Goal: Task Accomplishment & Management: Manage account settings

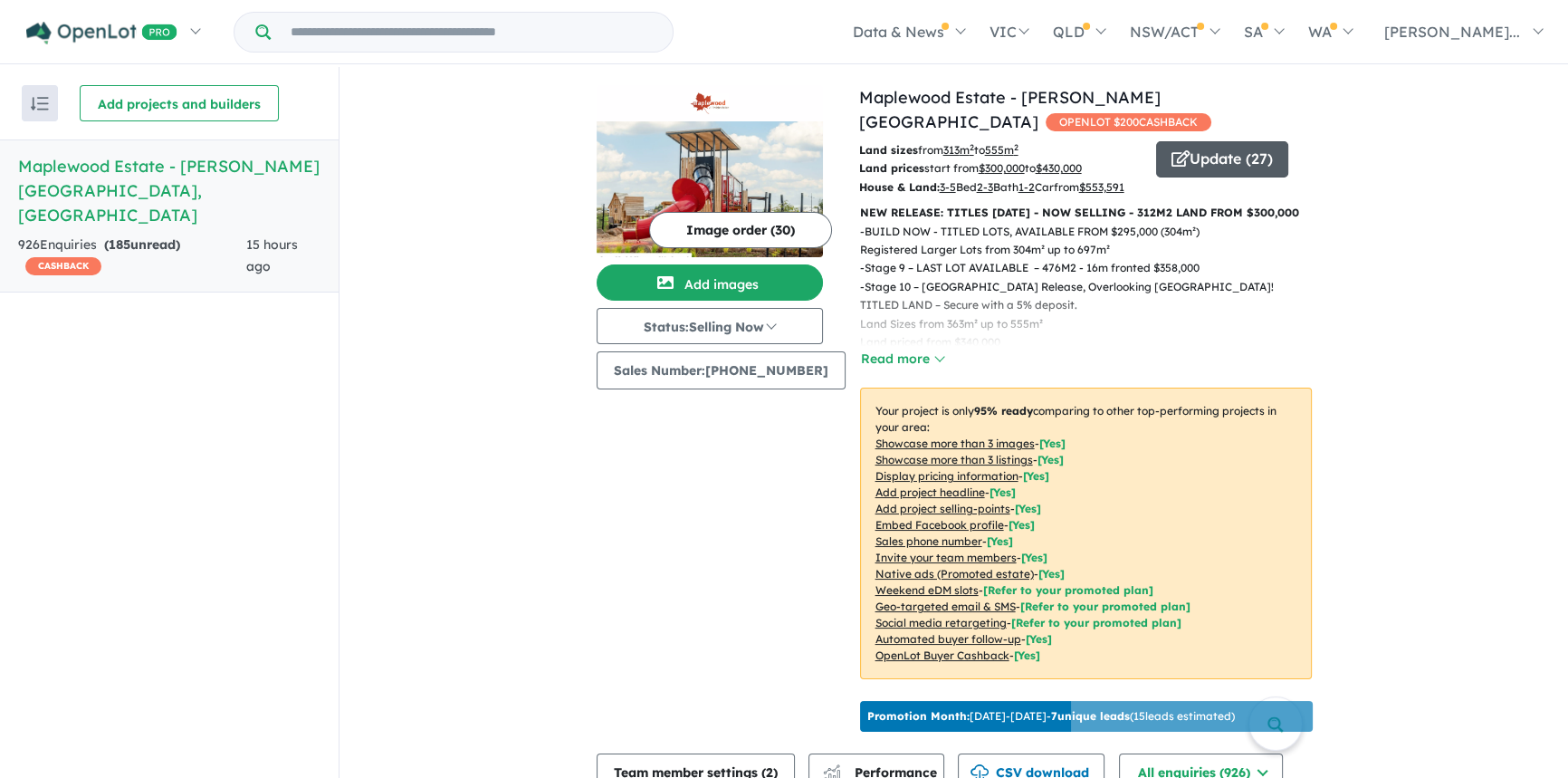
click at [1210, 141] on button "Update ( 27 )" at bounding box center [1222, 159] width 132 height 36
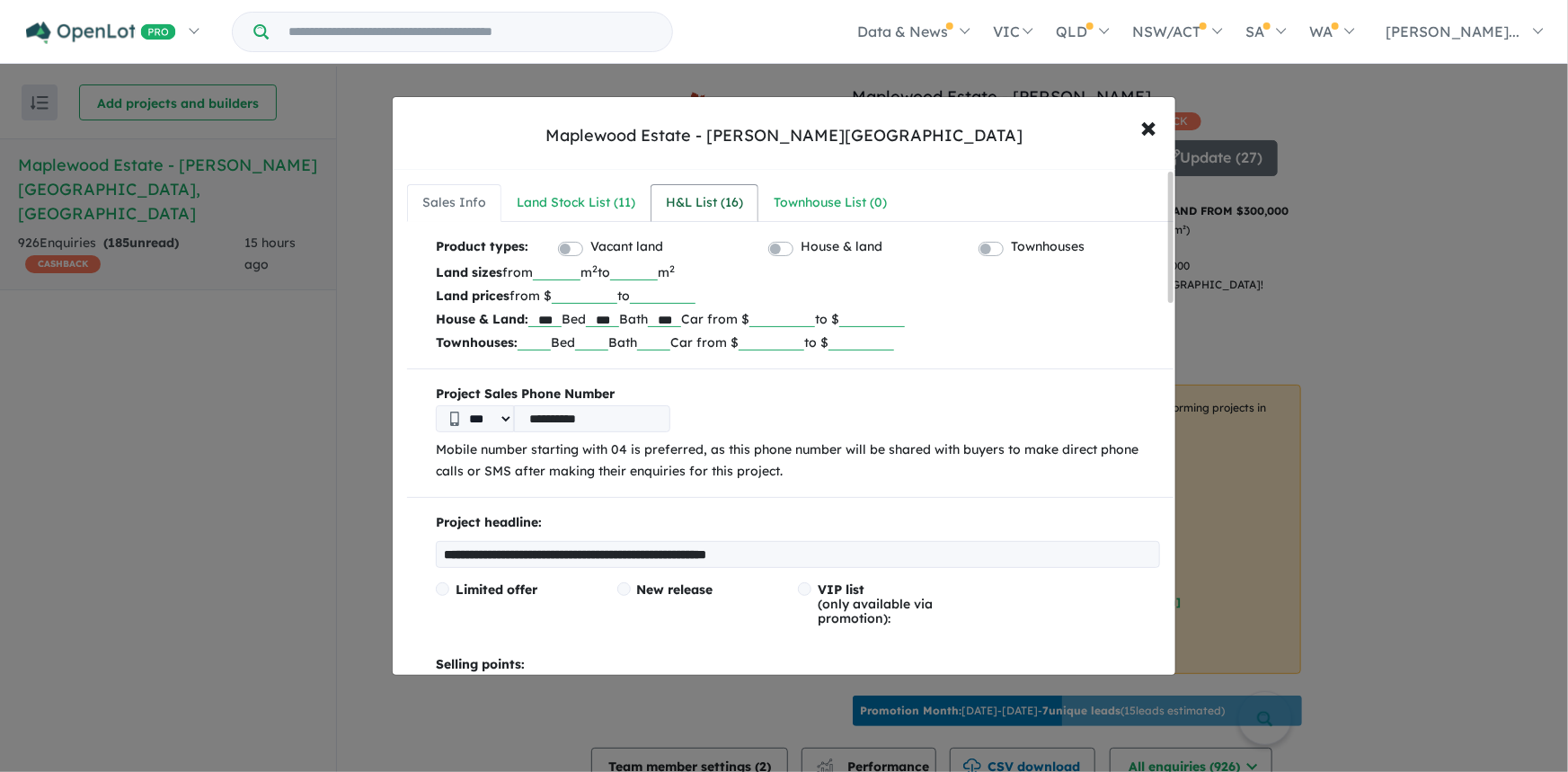
click at [692, 200] on div "H&L List ( 16 )" at bounding box center [705, 202] width 78 height 21
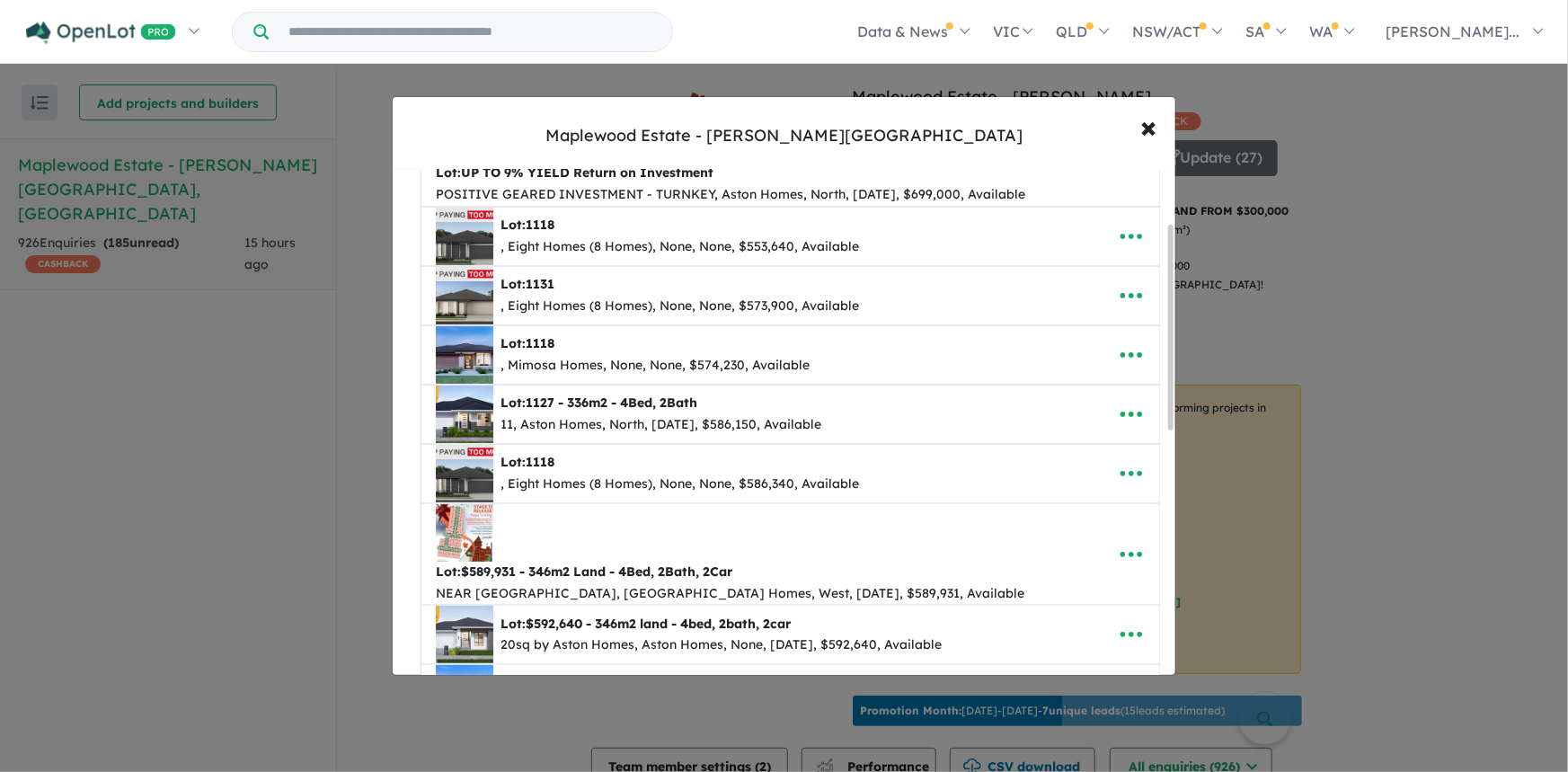
scroll to position [135, 0]
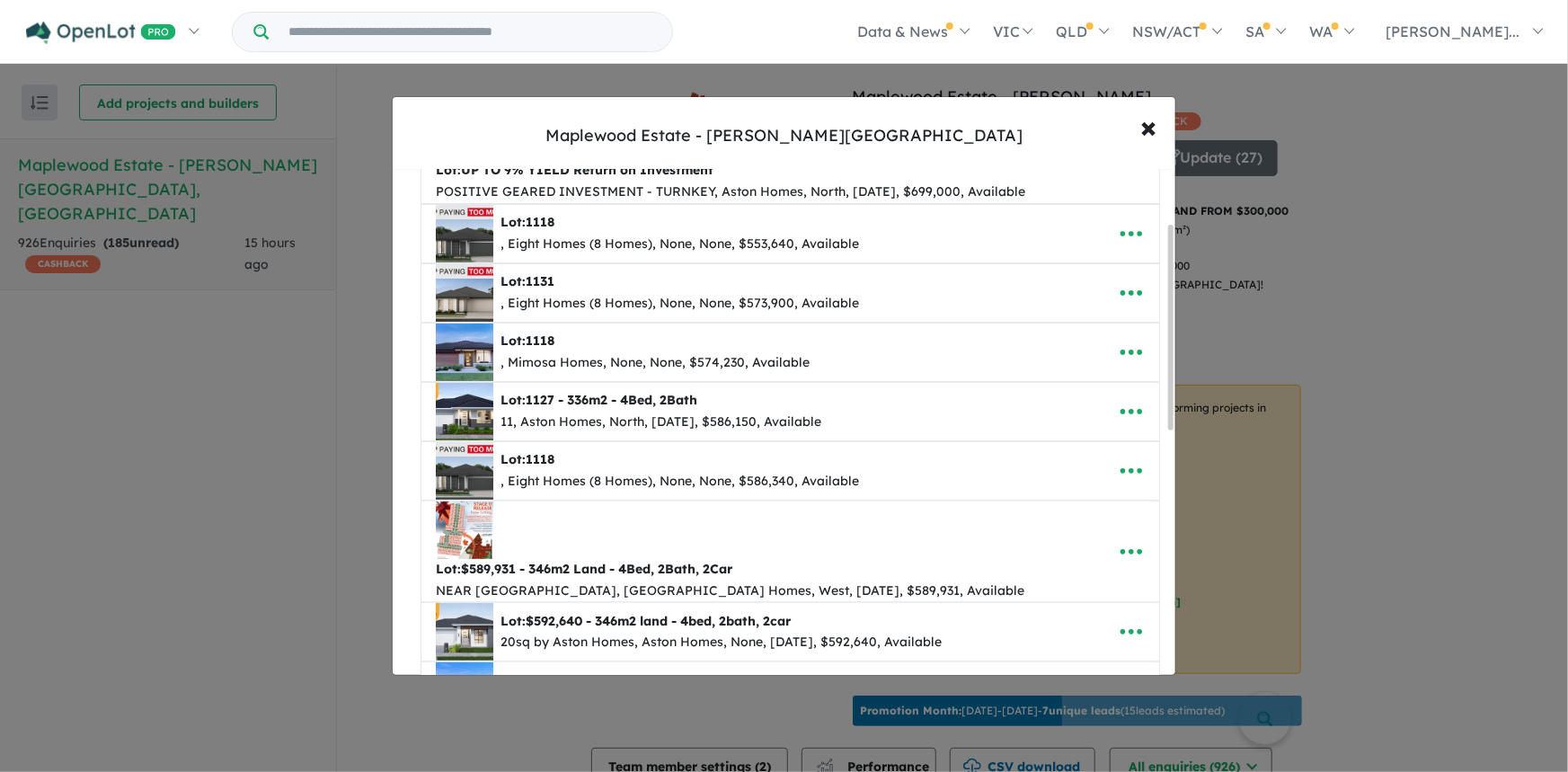
drag, startPoint x: 1172, startPoint y: 350, endPoint x: 1181, endPoint y: 404, distance: 54.7
click at [1181, 404] on div "**********" at bounding box center [784, 386] width 1568 height 772
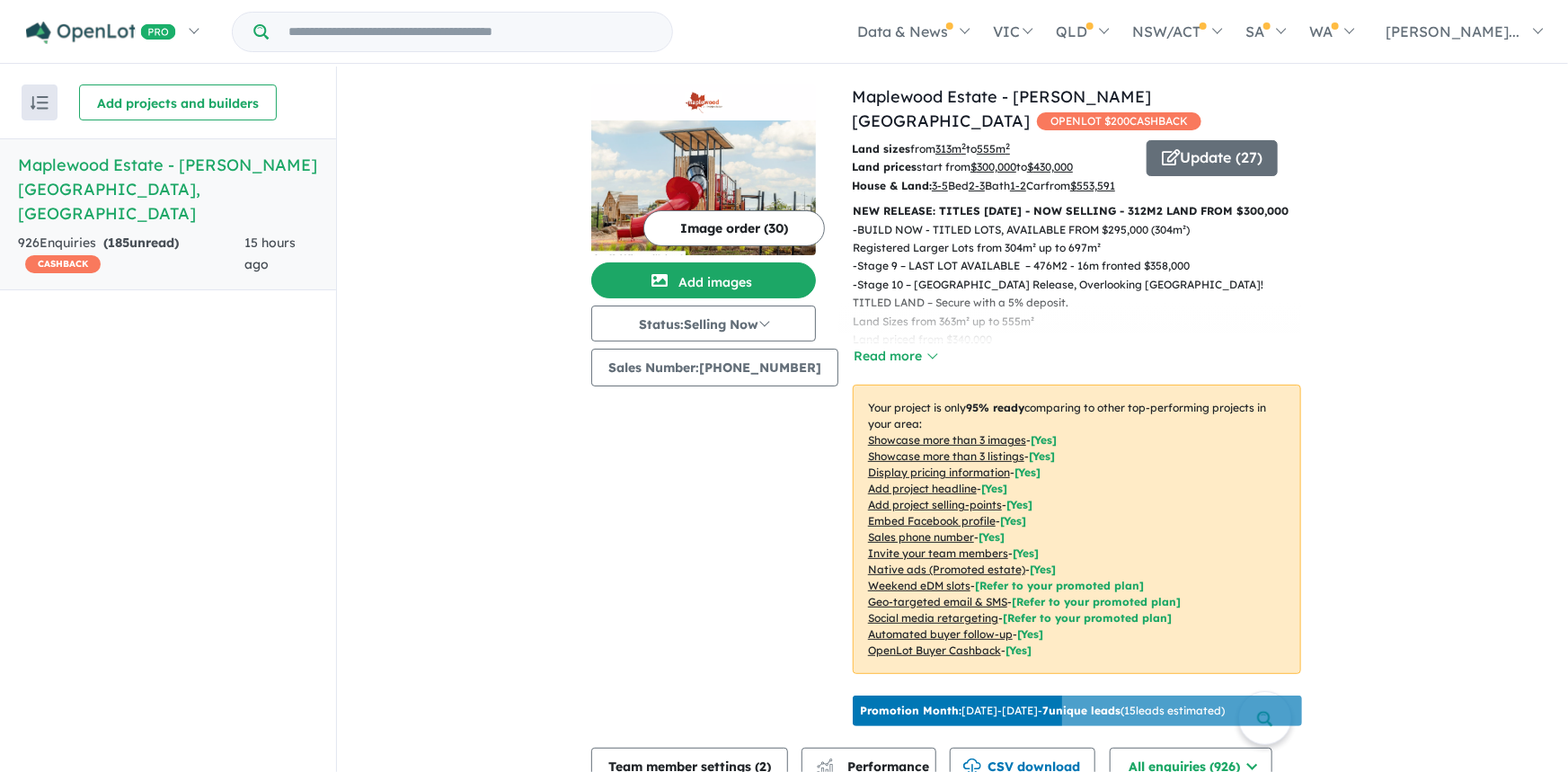
scroll to position [0, 0]
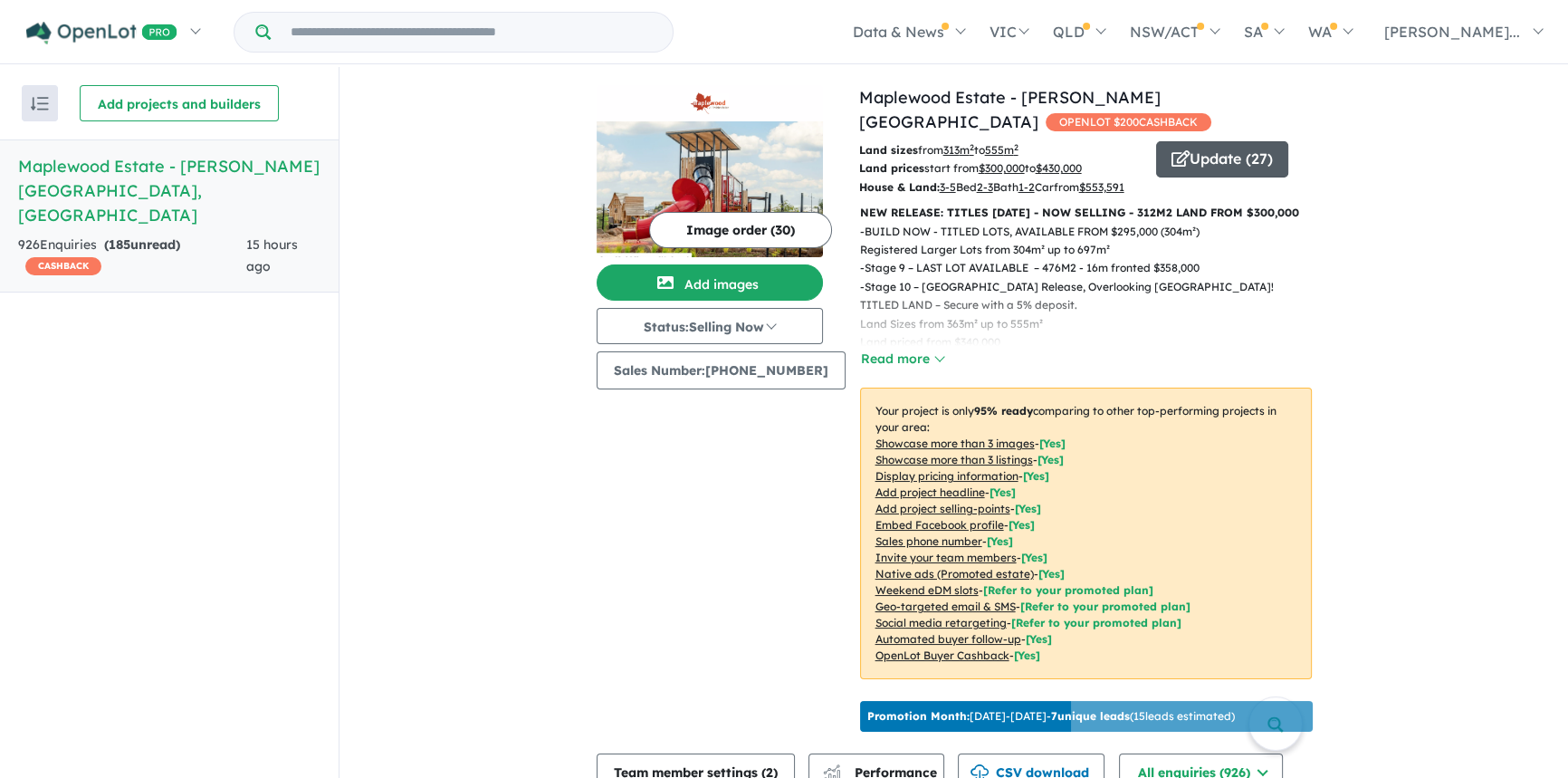
click at [1197, 141] on button "Update ( 27 )" at bounding box center [1222, 159] width 132 height 36
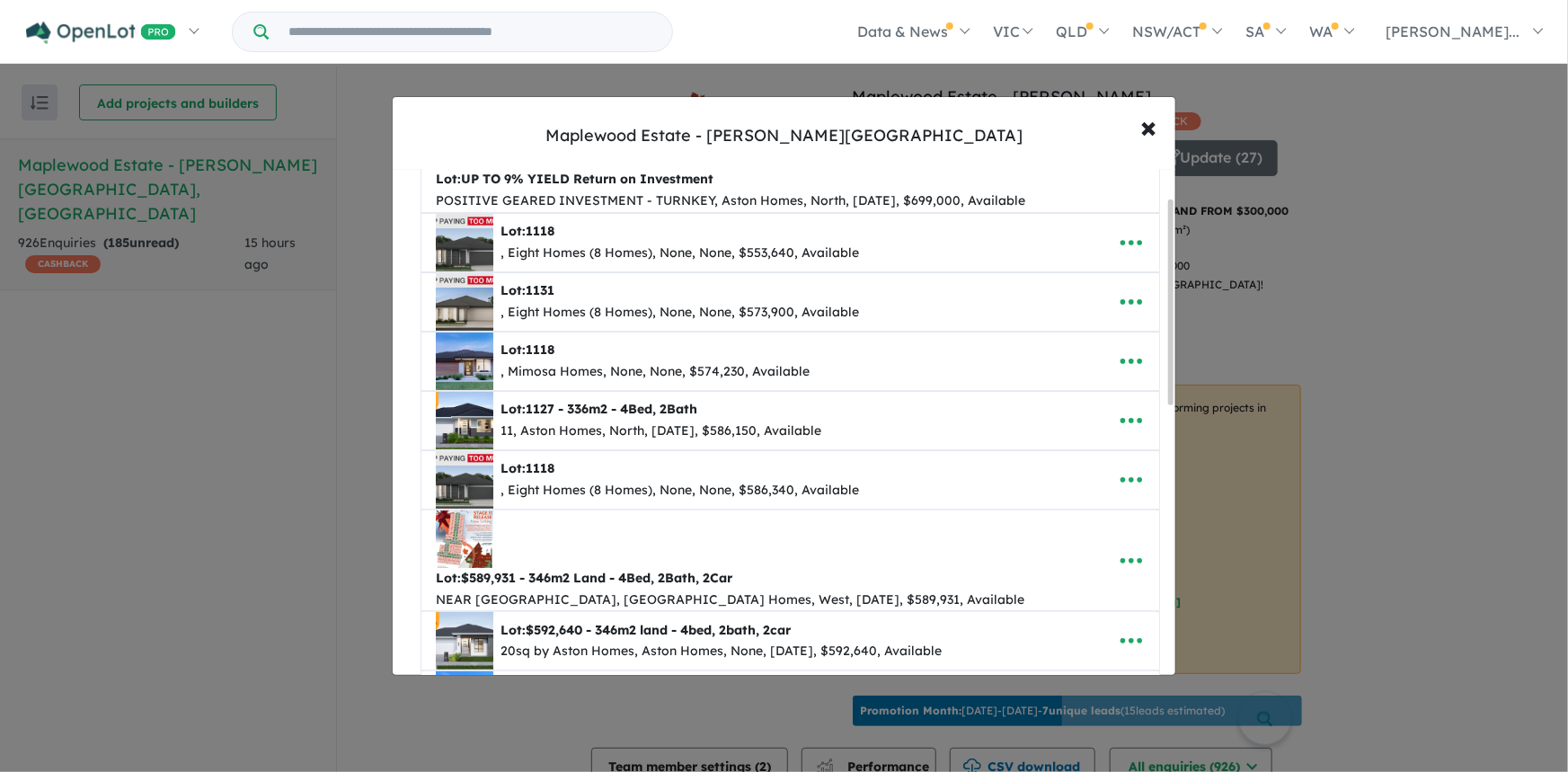
scroll to position [135, 0]
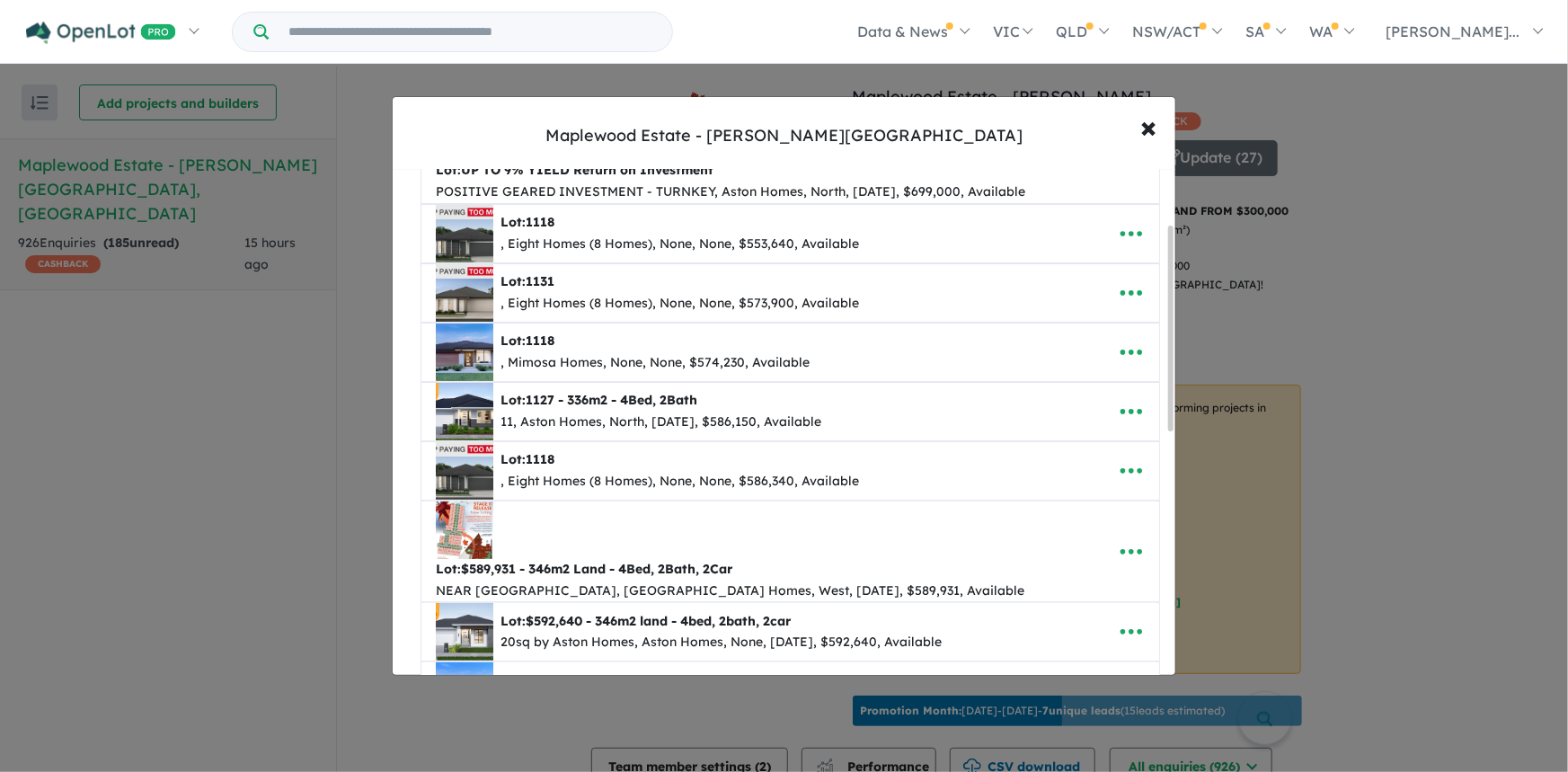
drag, startPoint x: 1171, startPoint y: 287, endPoint x: 1176, endPoint y: 342, distance: 55.2
click at [1176, 342] on div "**********" at bounding box center [784, 386] width 1568 height 772
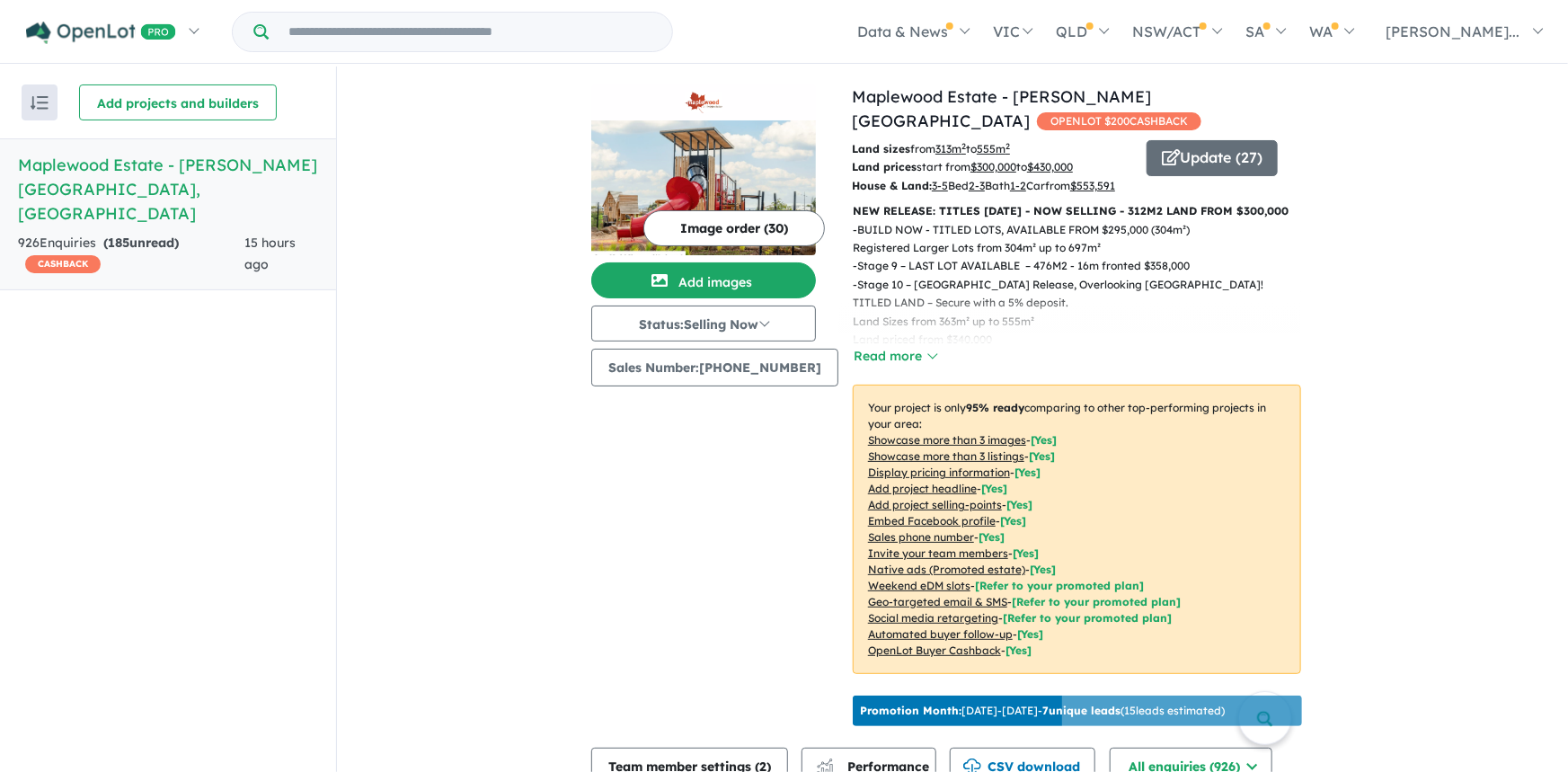
scroll to position [0, 0]
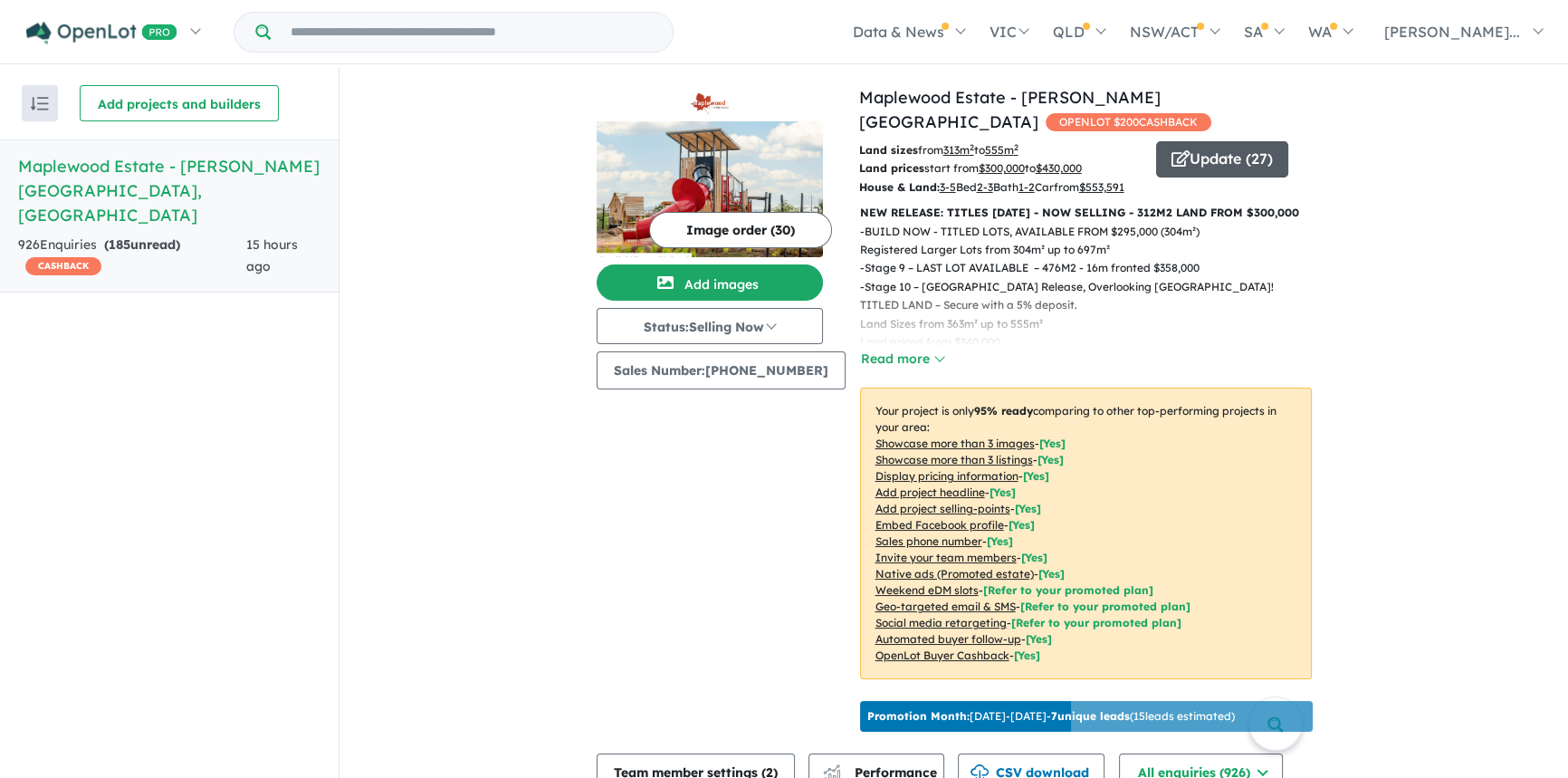
click at [1195, 141] on button "Update ( 27 )" at bounding box center [1222, 159] width 132 height 36
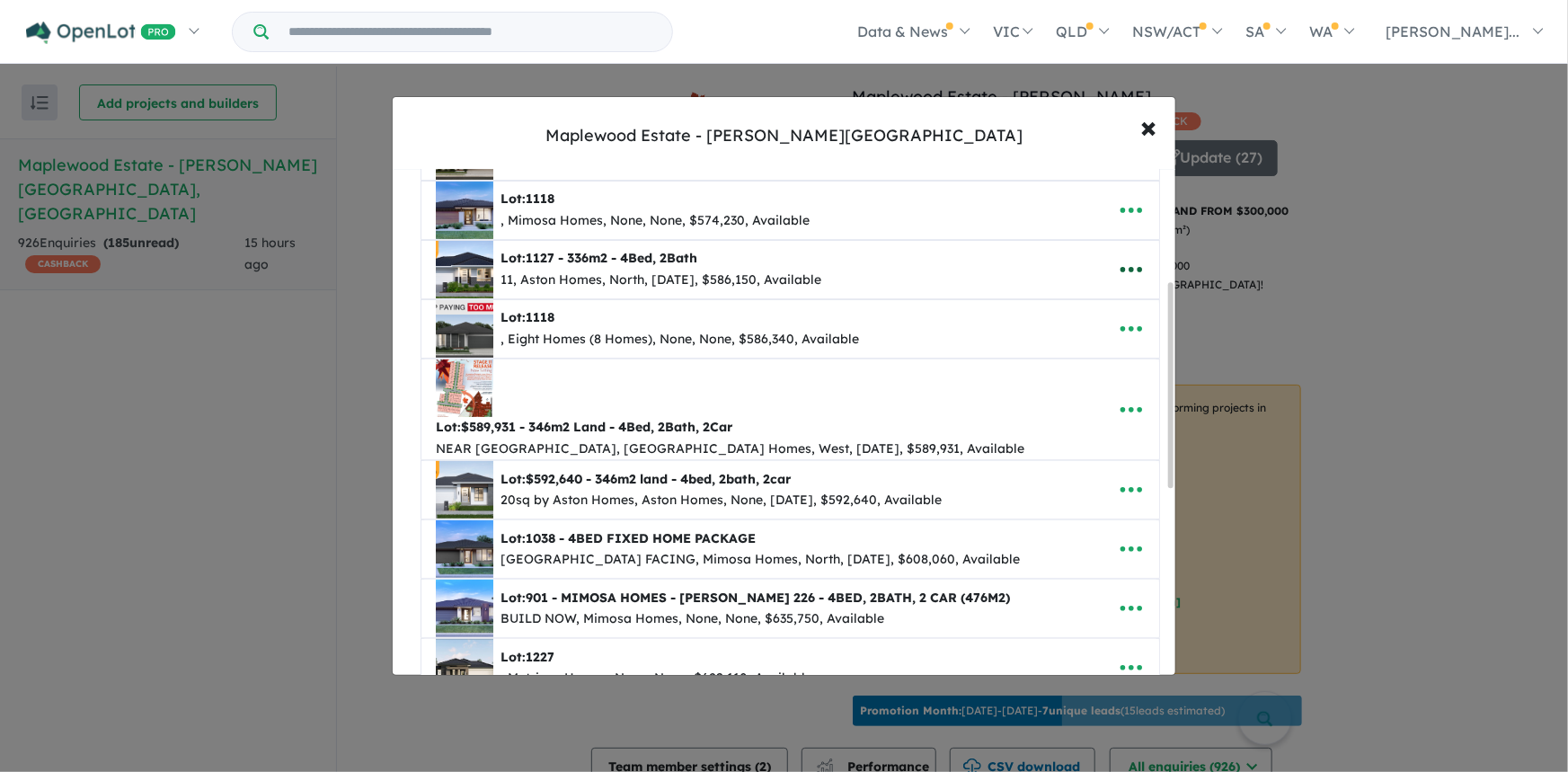
scroll to position [229, 0]
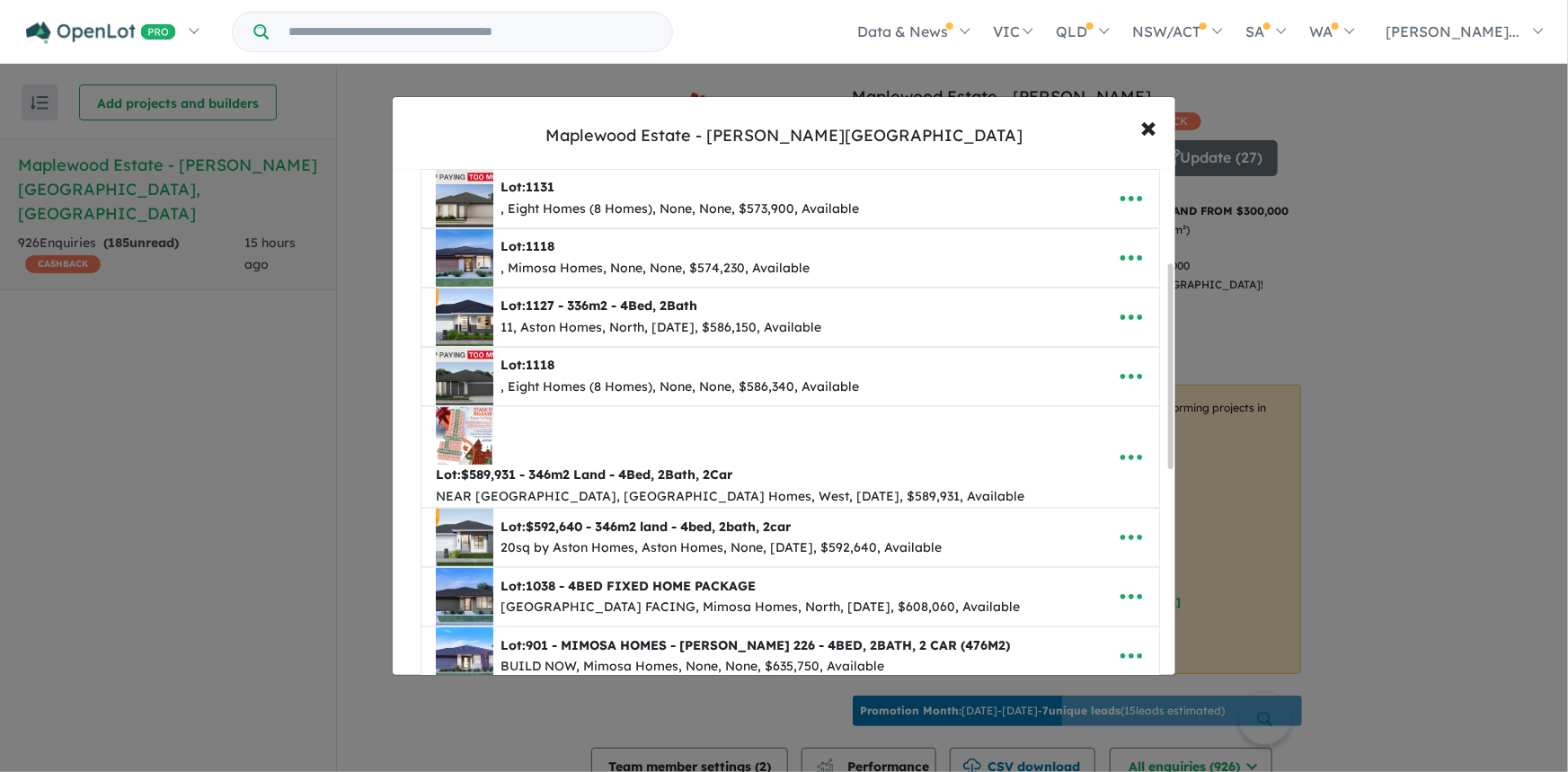
drag, startPoint x: 1169, startPoint y: 481, endPoint x: 1147, endPoint y: 278, distance: 204.2
click at [1147, 278] on div "**********" at bounding box center [784, 422] width 783 height 504
click at [1150, 125] on span "×" at bounding box center [1149, 127] width 17 height 39
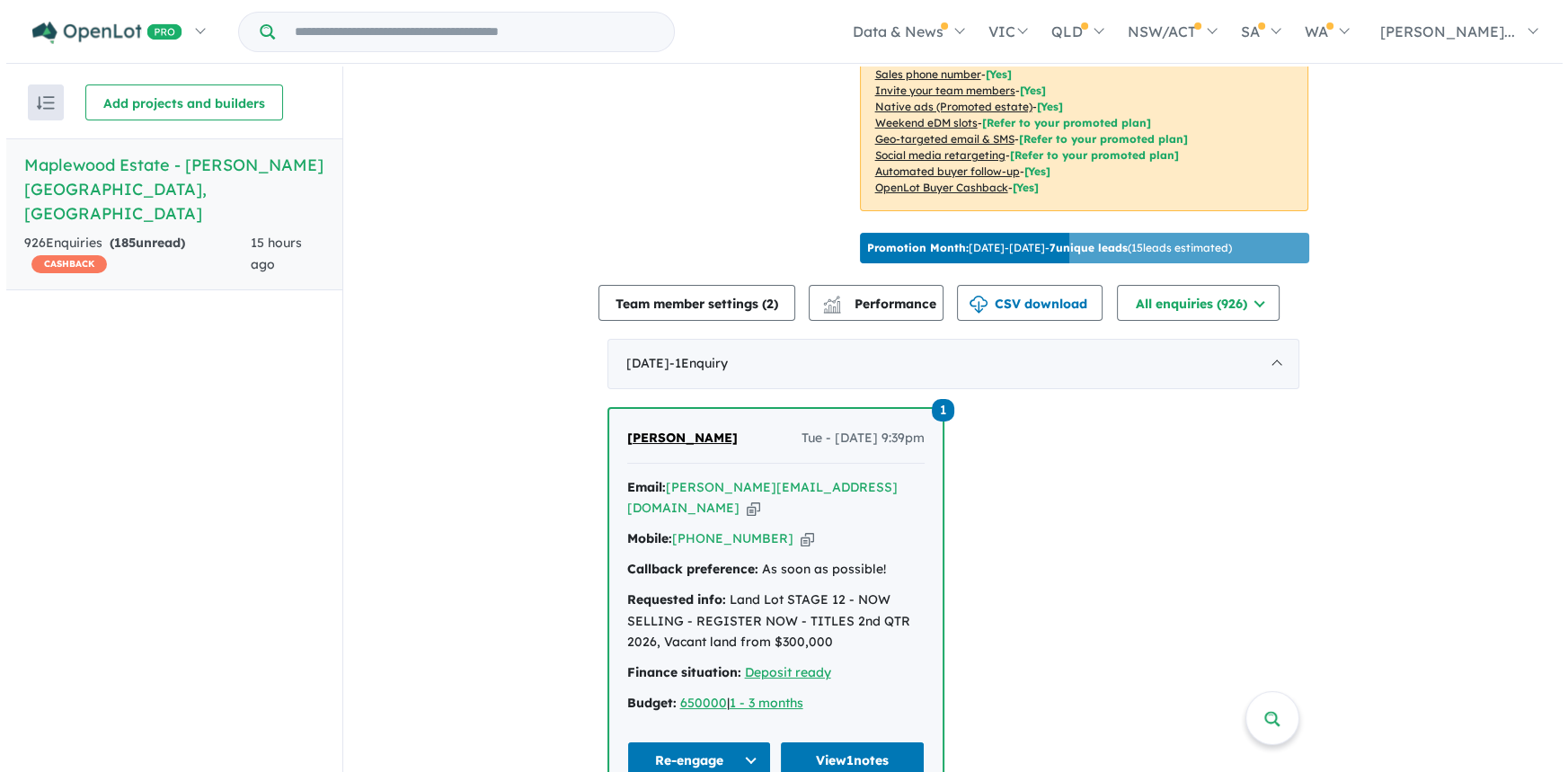
scroll to position [0, 0]
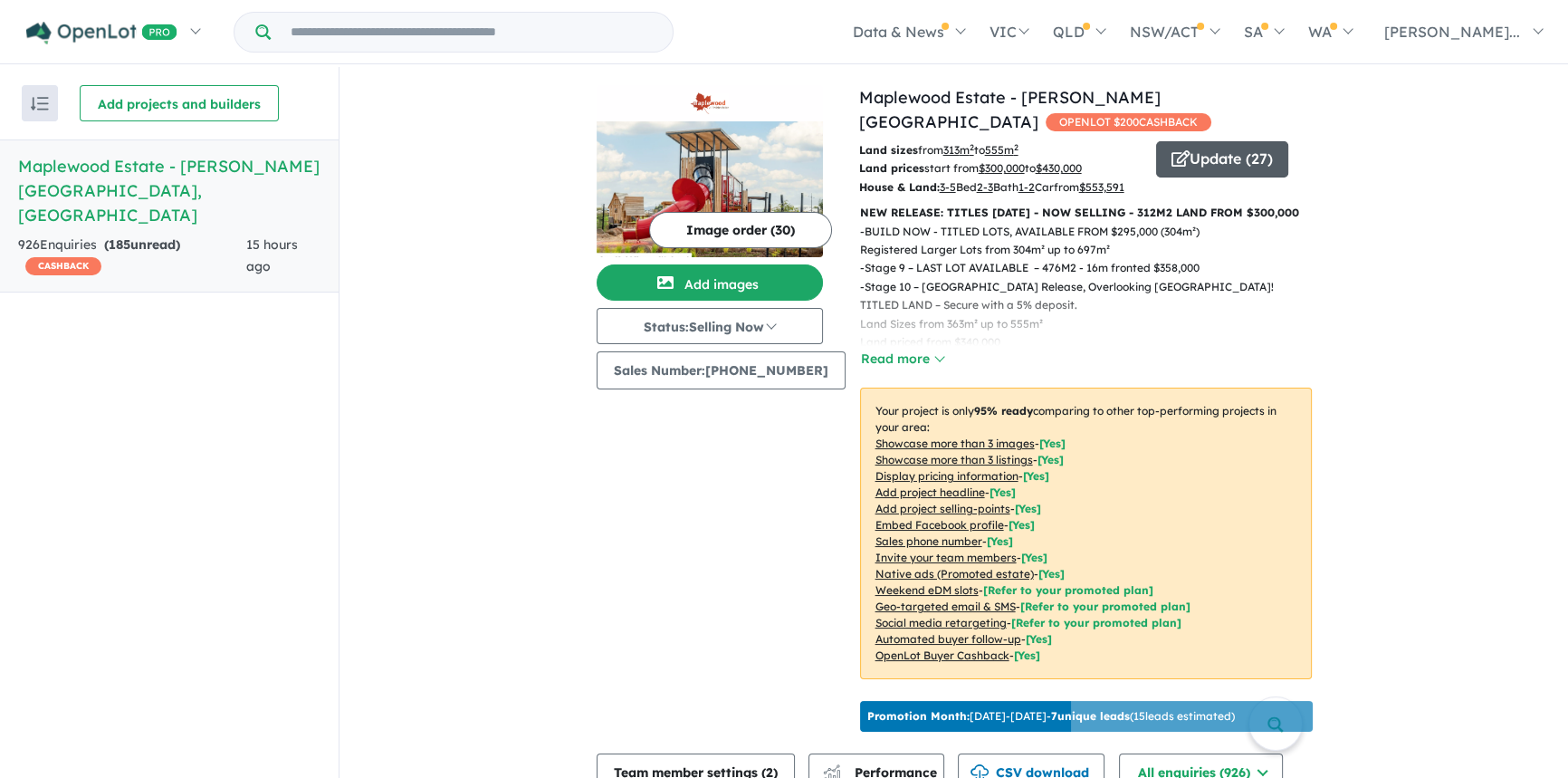
click at [1210, 145] on button "Update ( 27 )" at bounding box center [1222, 159] width 132 height 36
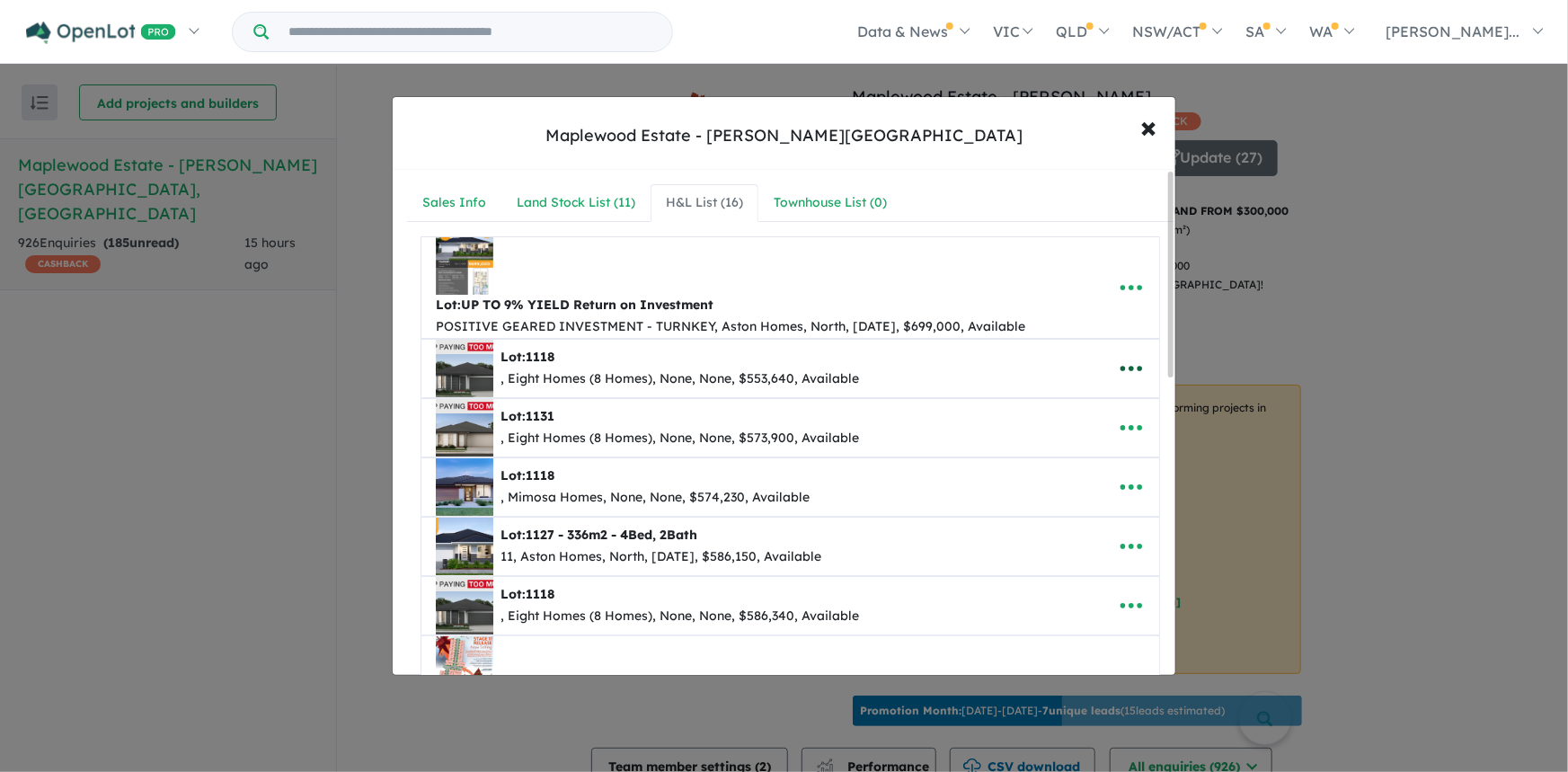
click at [1121, 365] on icon "button" at bounding box center [1131, 368] width 27 height 27
click at [1061, 405] on link "Edit" at bounding box center [1092, 412] width 133 height 42
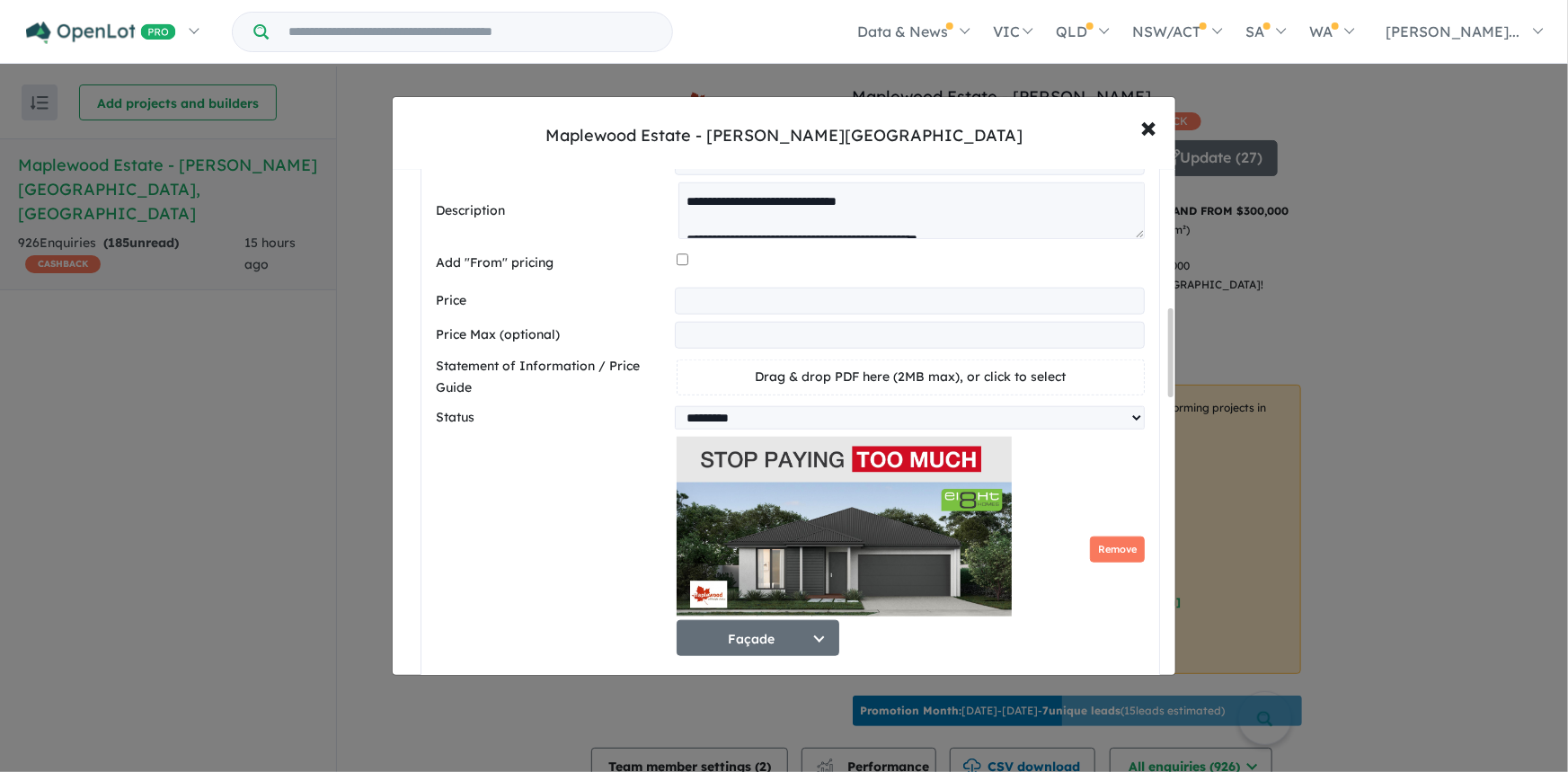
scroll to position [788, 0]
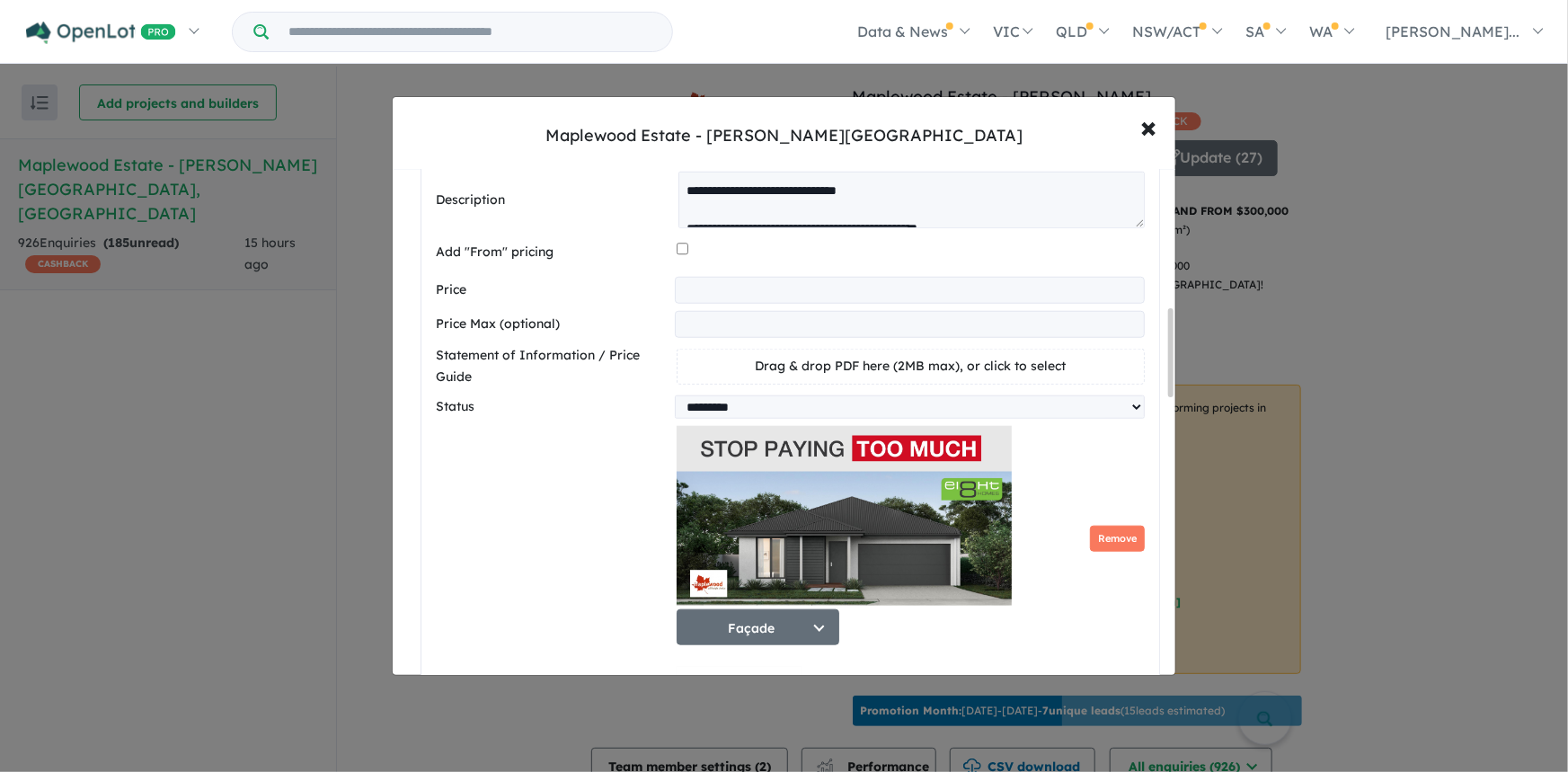
drag, startPoint x: 1170, startPoint y: 340, endPoint x: 1173, endPoint y: 359, distance: 19.2
click at [1173, 359] on div at bounding box center [1172, 353] width 6 height 89
click at [1149, 129] on span "×" at bounding box center [1149, 127] width 17 height 39
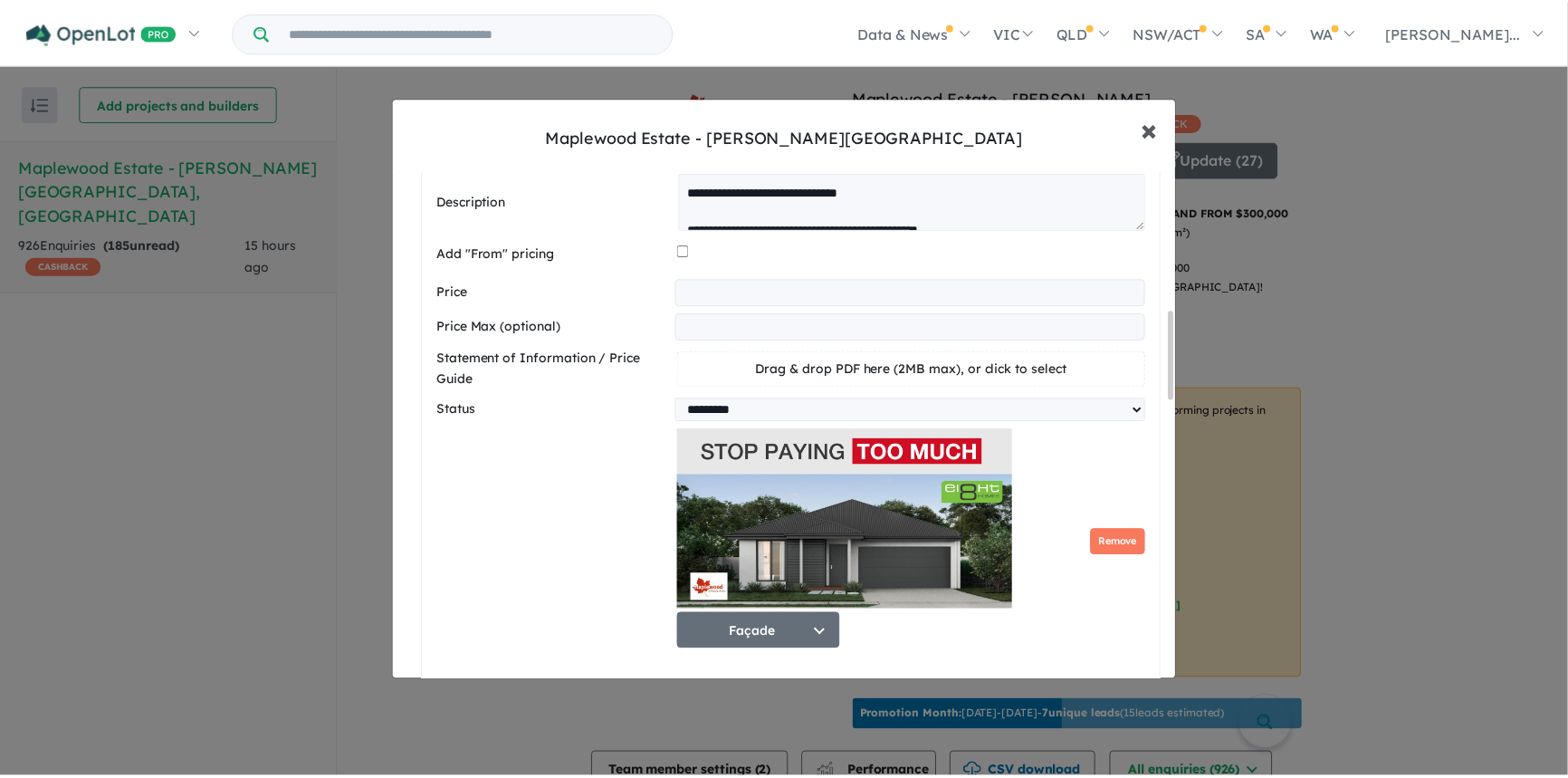
scroll to position [0, 0]
